Goal: Navigation & Orientation: Go to known website

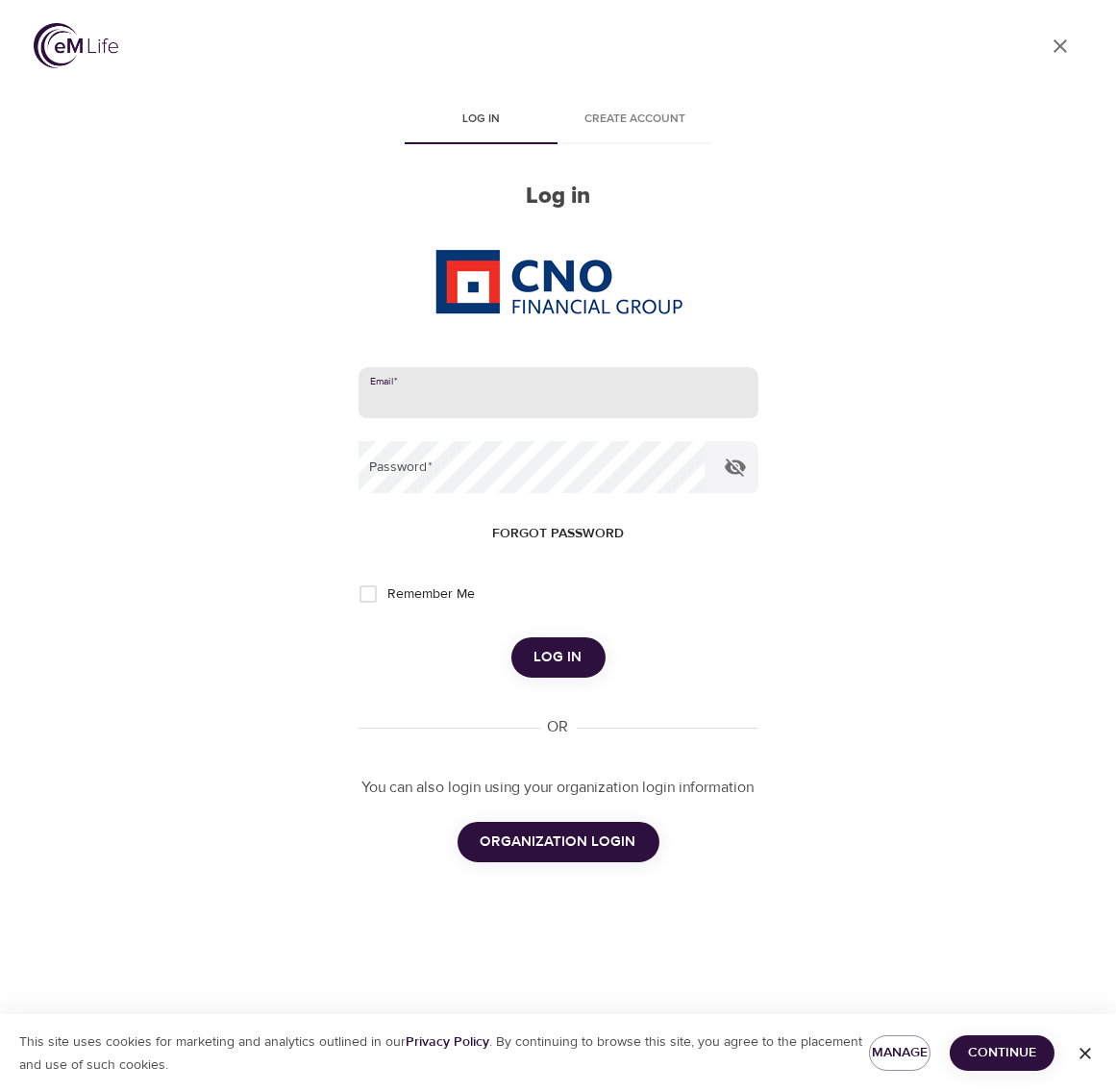
click at [562, 850] on span "ORGANIZATION LOGIN" at bounding box center [559, 841] width 156 height 25
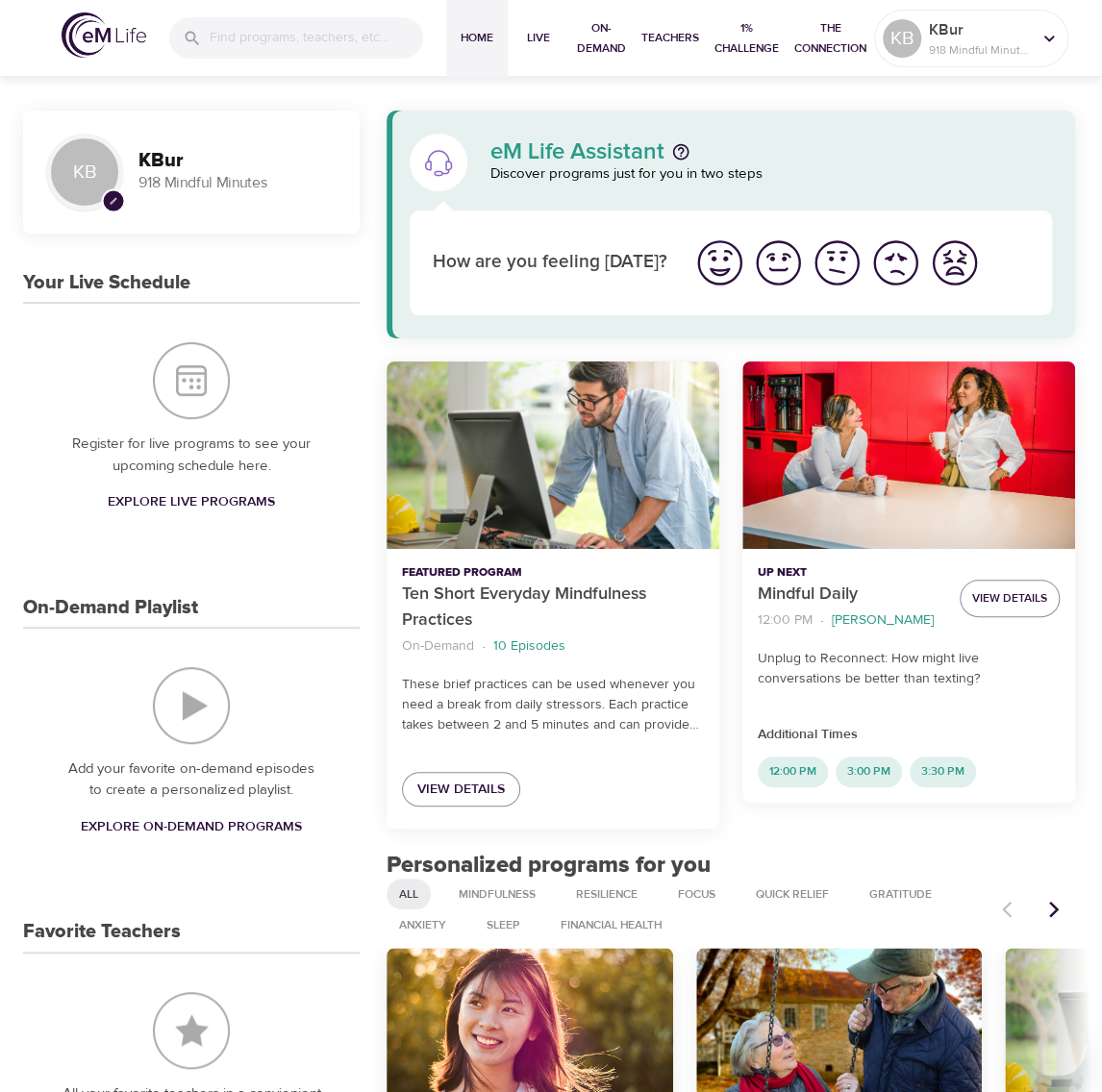
drag, startPoint x: 64, startPoint y: 254, endPoint x: 175, endPoint y: 114, distance: 178.7
click at [68, 251] on div "KB pencil KBur 918 Mindful Minutes Your Live Schedule Register for live program…" at bounding box center [191, 819] width 337 height 1417
